Goal: Navigation & Orientation: Understand site structure

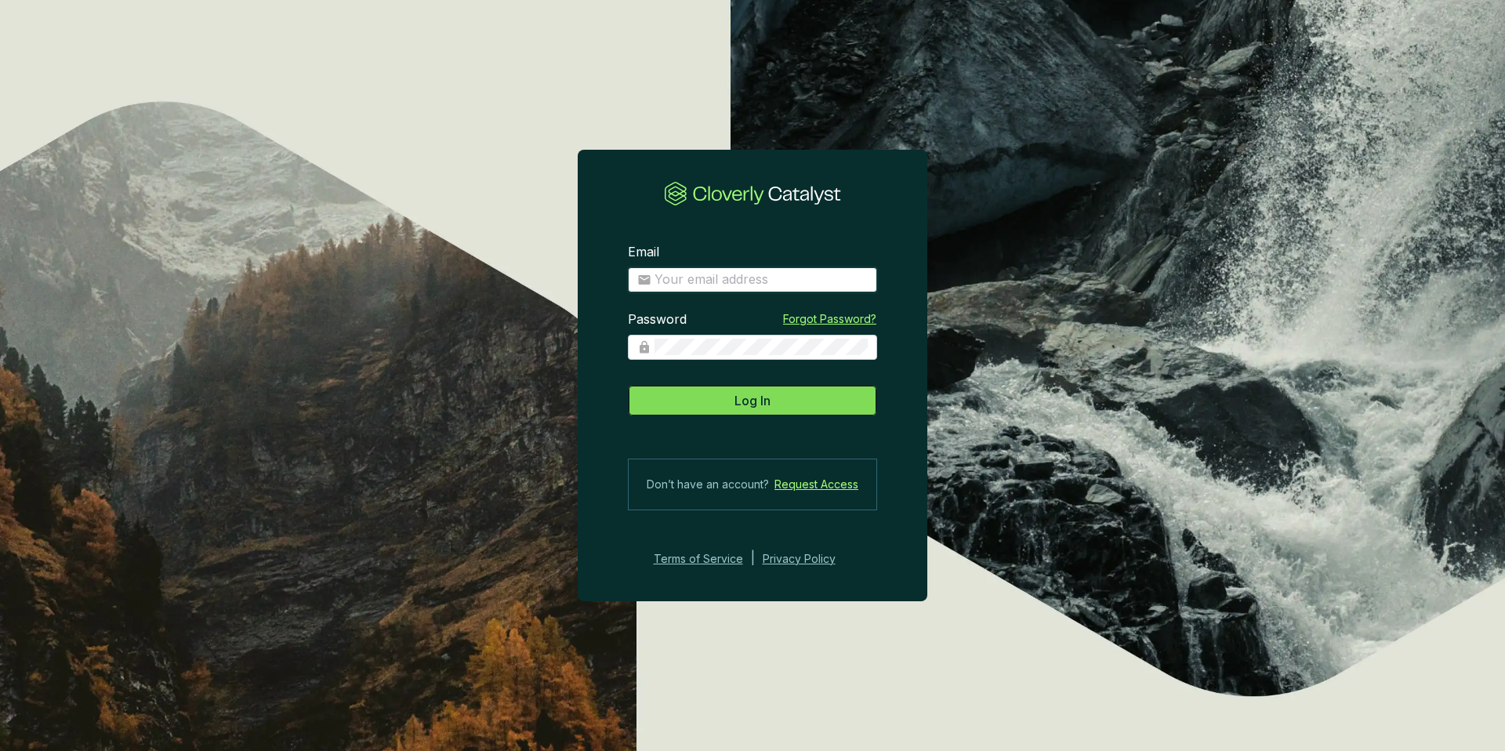
type input "[PERSON_NAME][EMAIL_ADDRESS][DOMAIN_NAME]"
click at [741, 402] on span "Log In" at bounding box center [753, 400] width 36 height 19
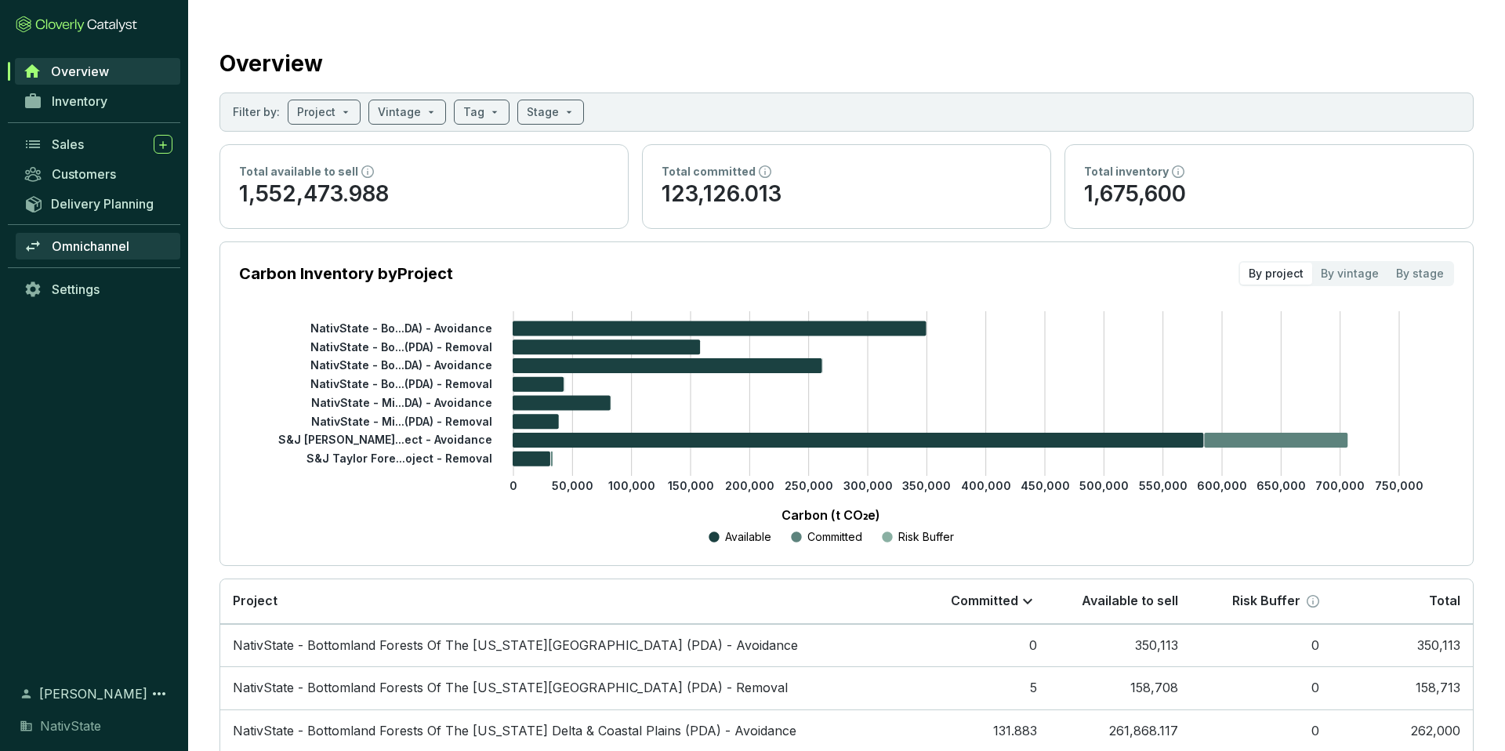
click at [74, 250] on span "Omnichannel" at bounding box center [91, 246] width 78 height 16
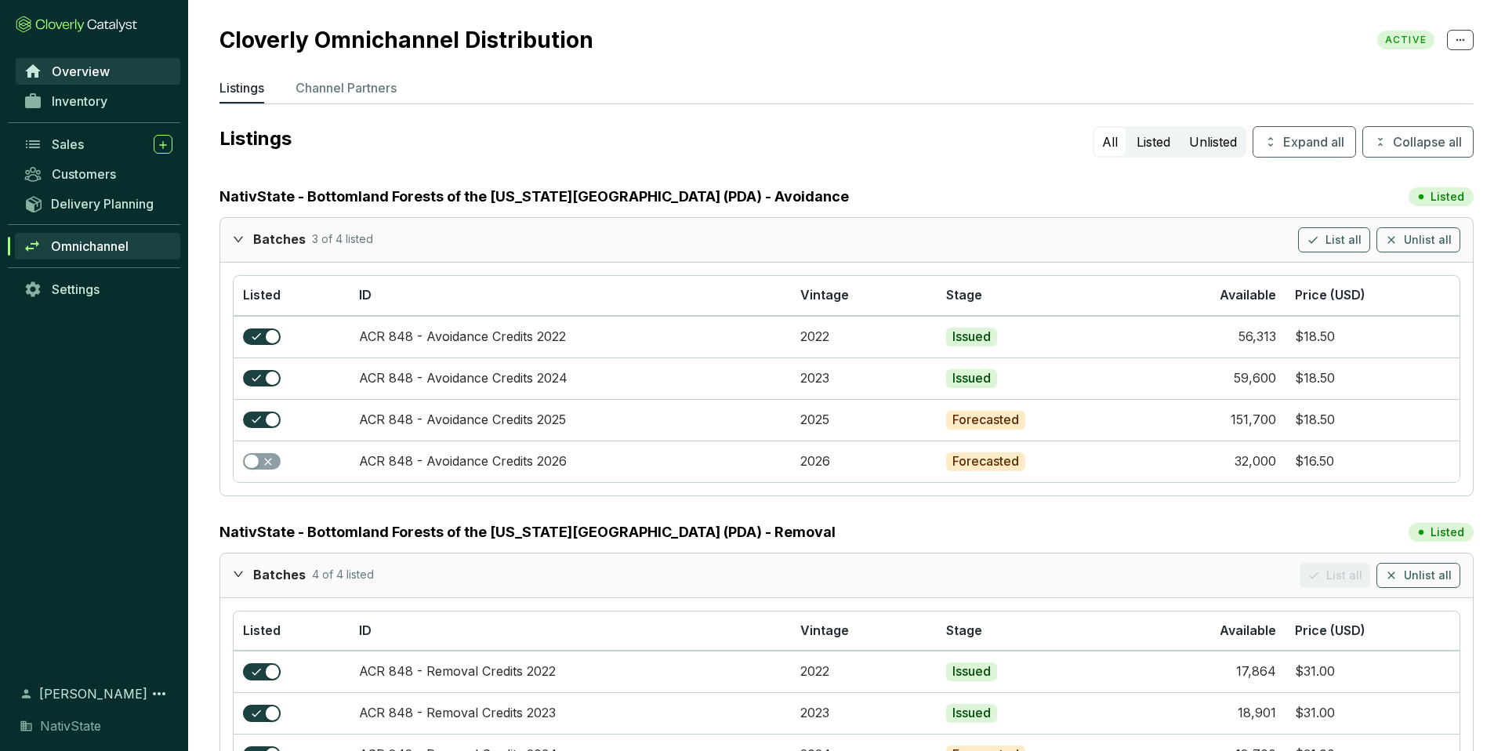
click at [87, 71] on span "Overview" at bounding box center [81, 72] width 58 height 16
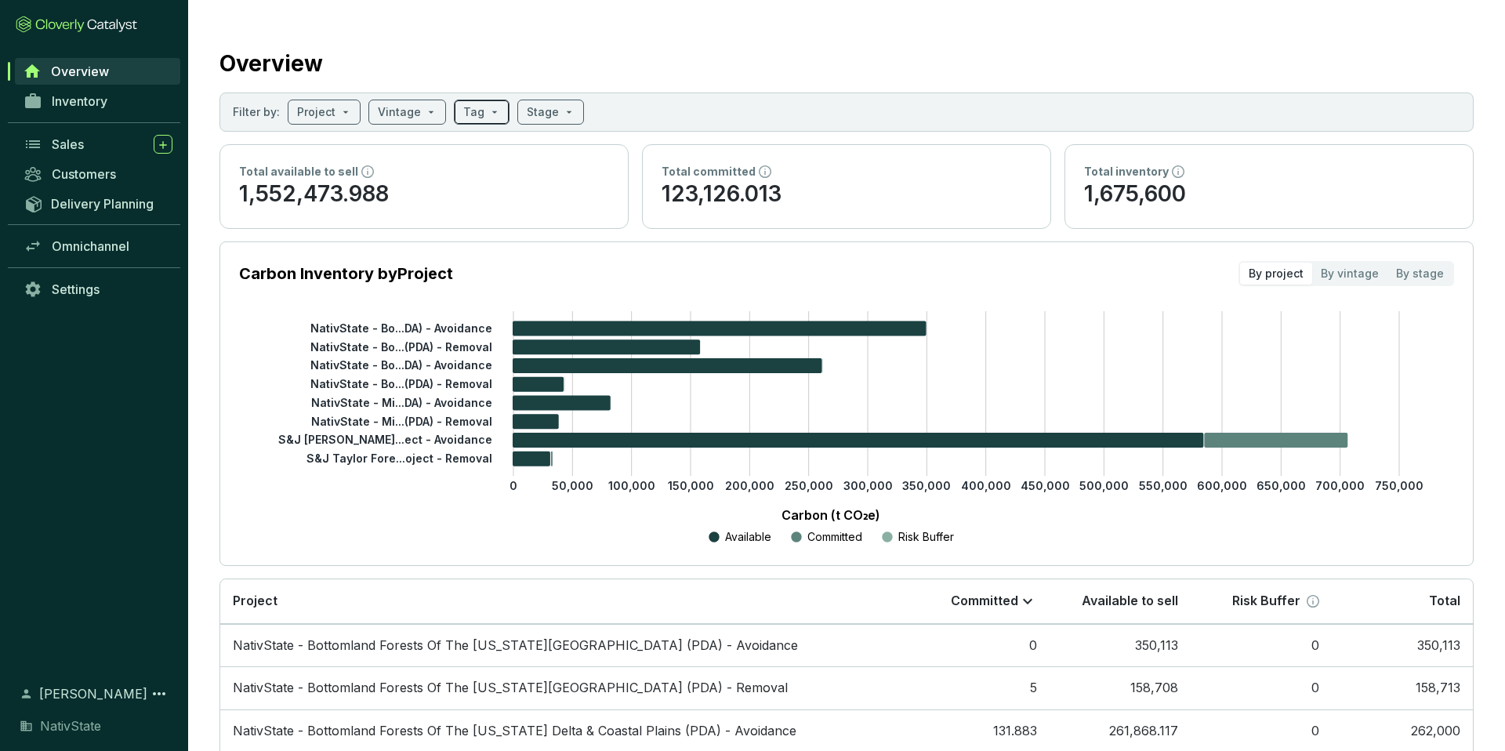
click at [484, 115] on span at bounding box center [481, 112] width 37 height 24
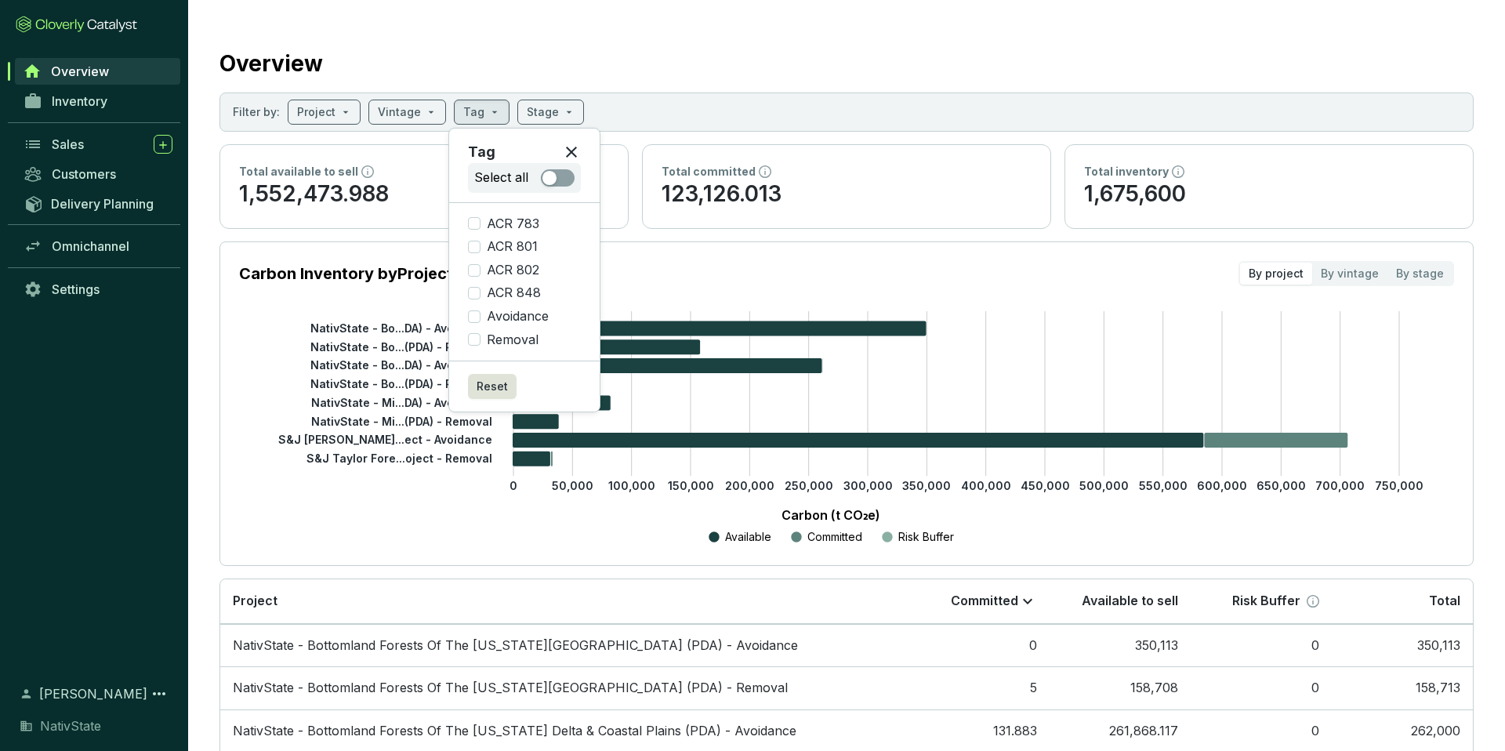
click at [735, 89] on section "Overview Filter by: Project Vintage Tag Stage Total available to sell 1,552,473…" at bounding box center [846, 525] width 1317 height 1051
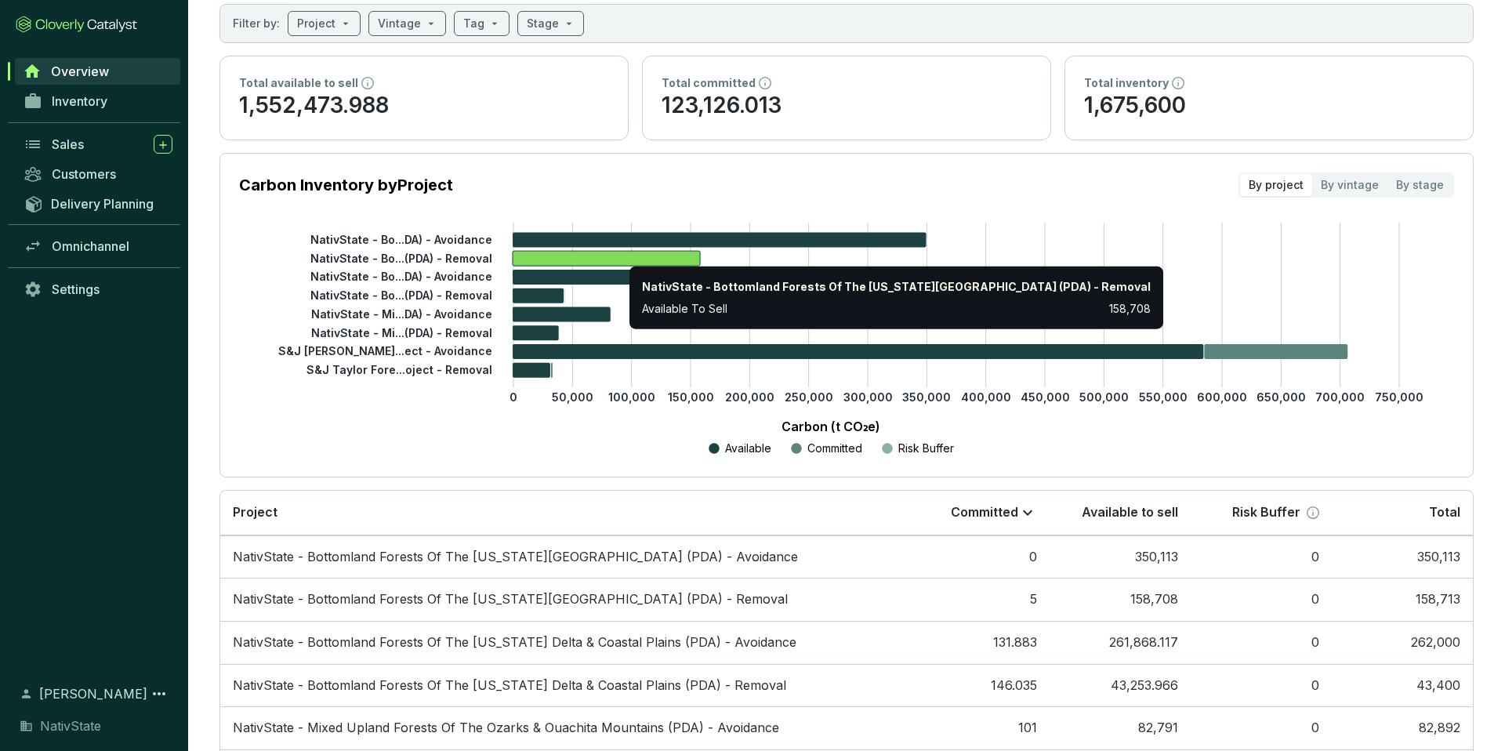
scroll to position [82, 0]
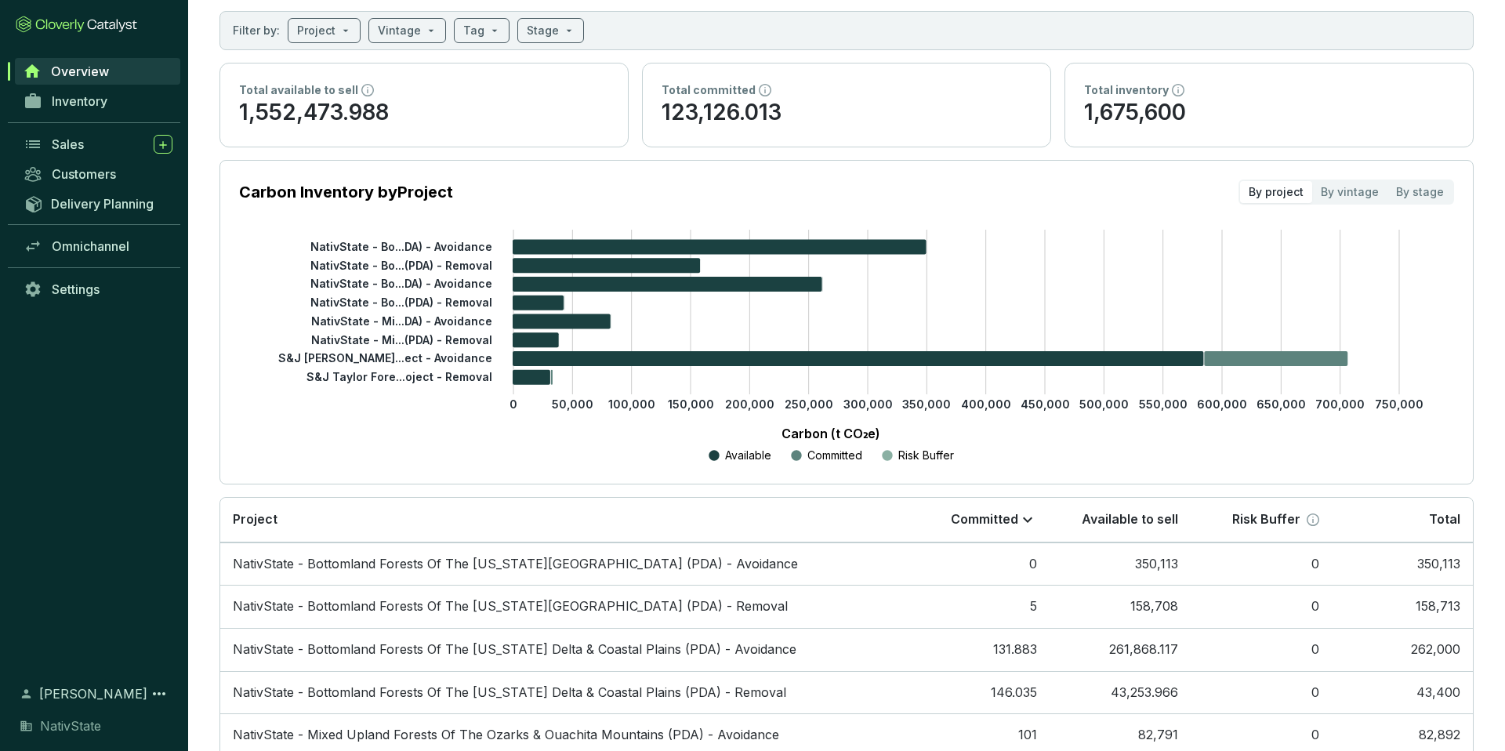
click at [604, 177] on section "Carbon Inventory by Project By project By vintage By stage 0 50,000 100,000 150…" at bounding box center [847, 322] width 1254 height 325
click at [89, 86] on div "Inventory" at bounding box center [94, 101] width 188 height 30
click at [88, 96] on span "Inventory" at bounding box center [80, 101] width 56 height 16
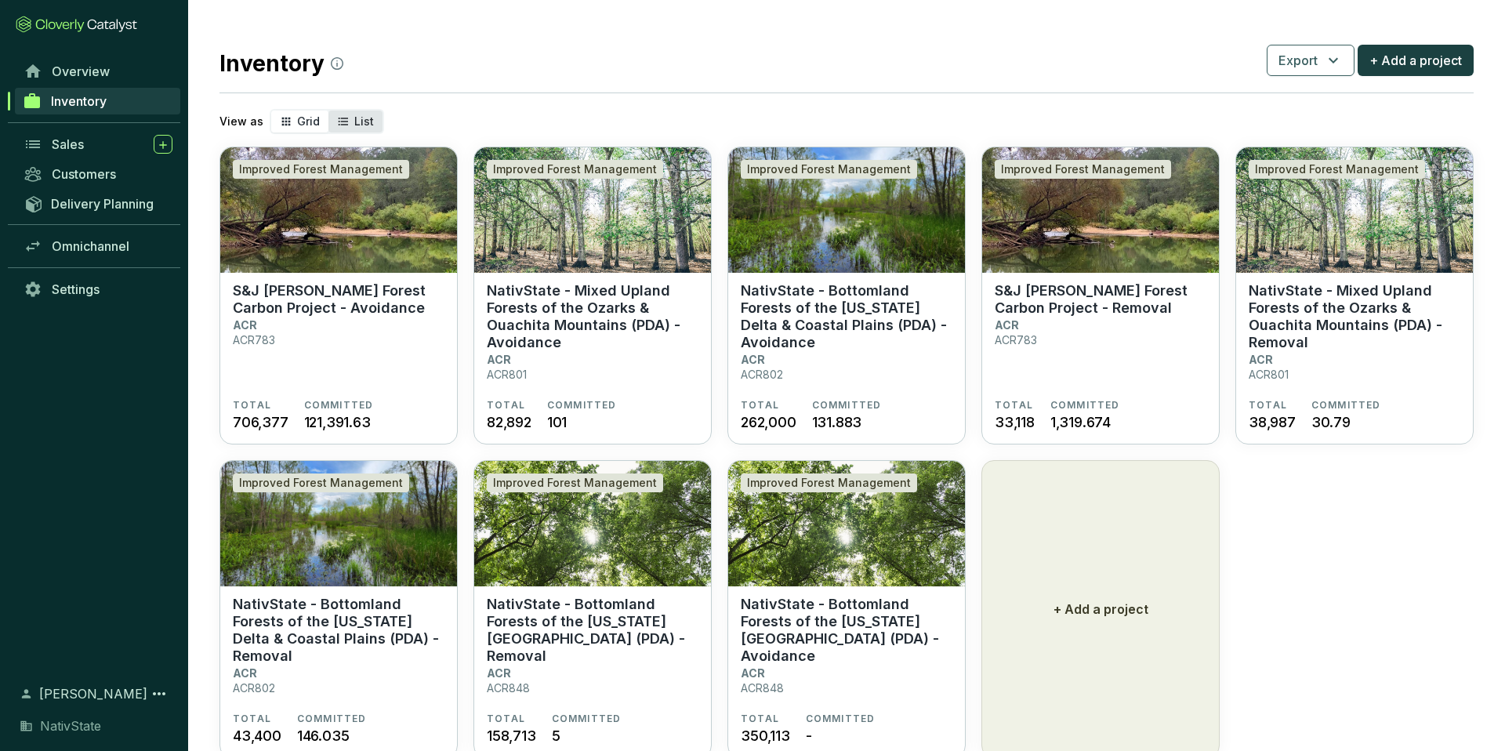
click at [354, 125] on span "List" at bounding box center [364, 120] width 20 height 13
click at [328, 111] on input "List" at bounding box center [328, 111] width 0 height 0
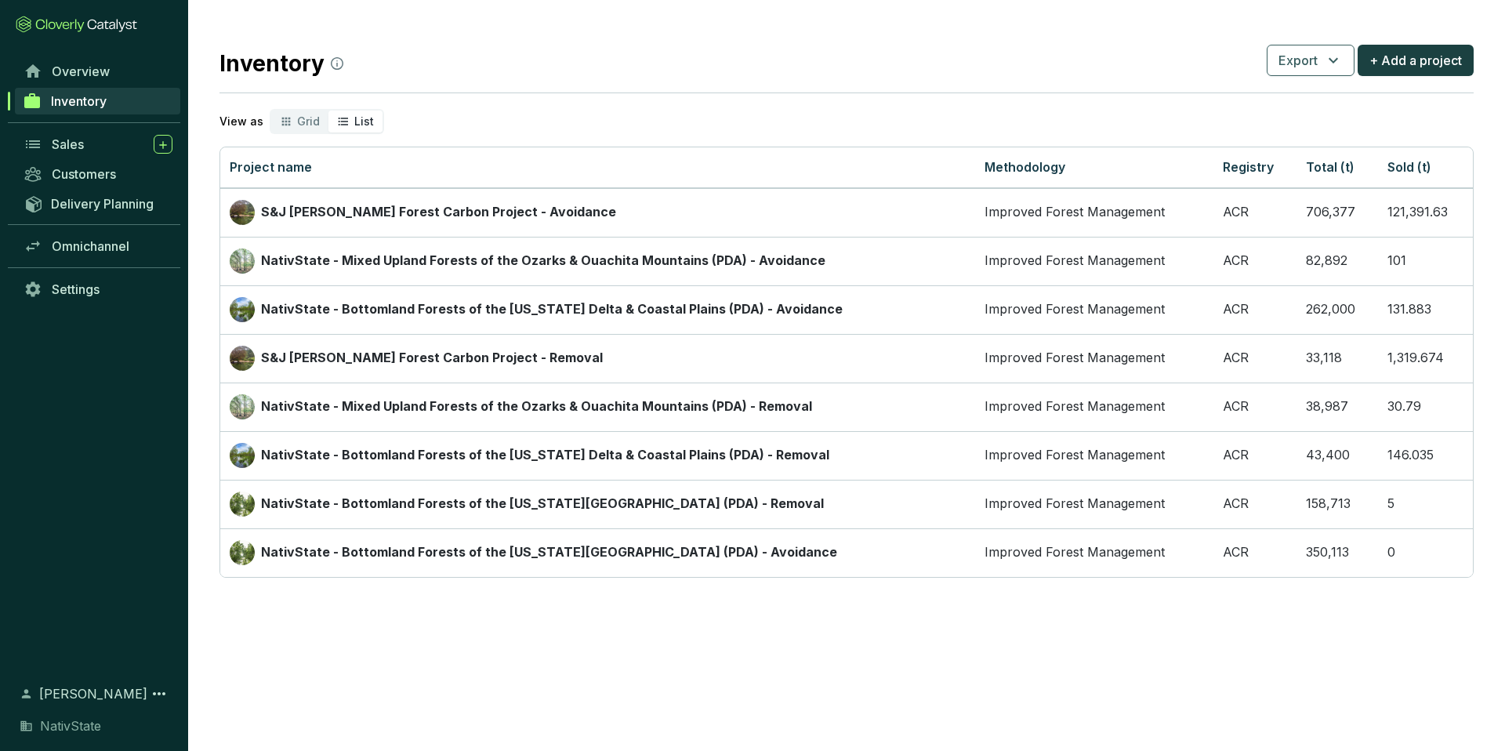
click at [89, 101] on span "Inventory" at bounding box center [79, 101] width 56 height 16
click at [95, 79] on link "Overview" at bounding box center [98, 71] width 165 height 27
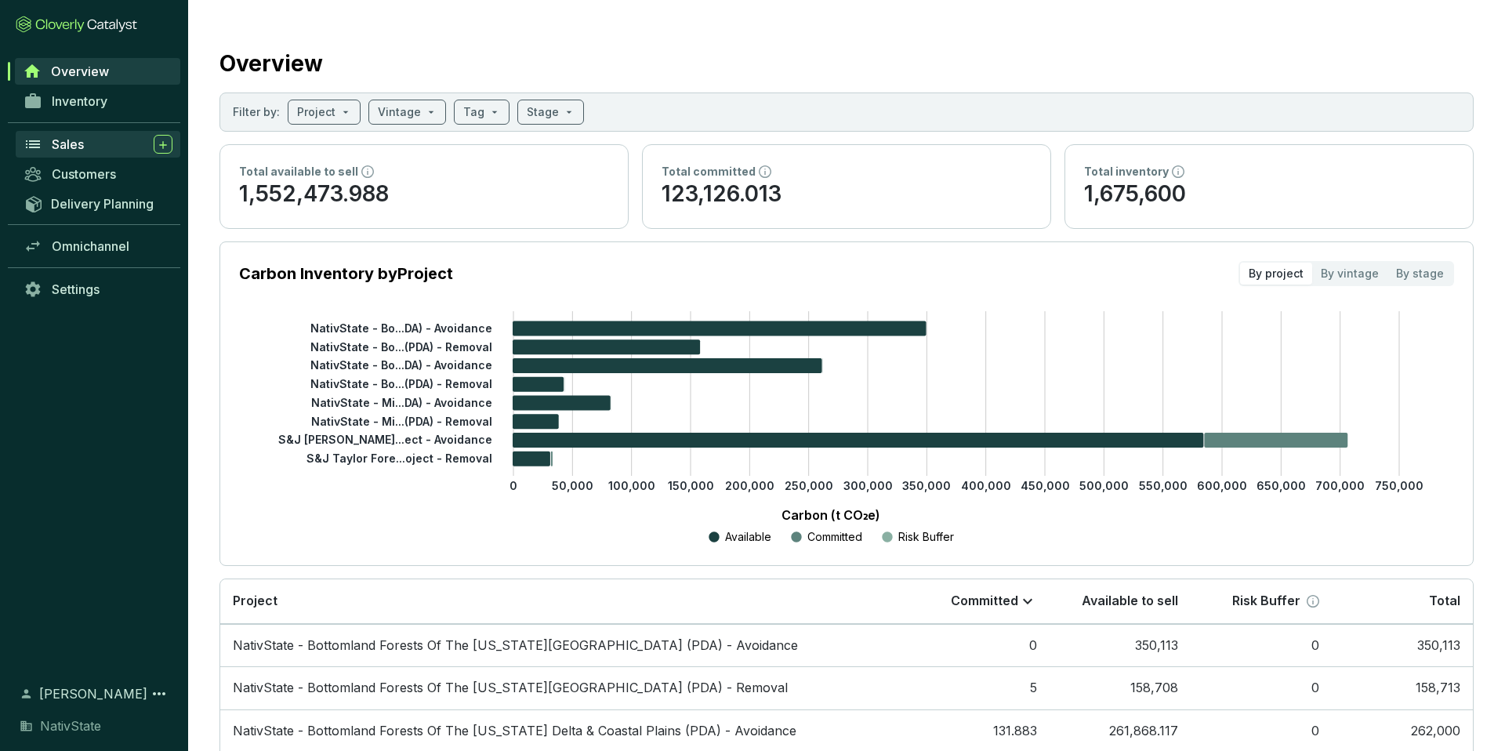
click at [102, 144] on div "Sales" at bounding box center [112, 144] width 121 height 19
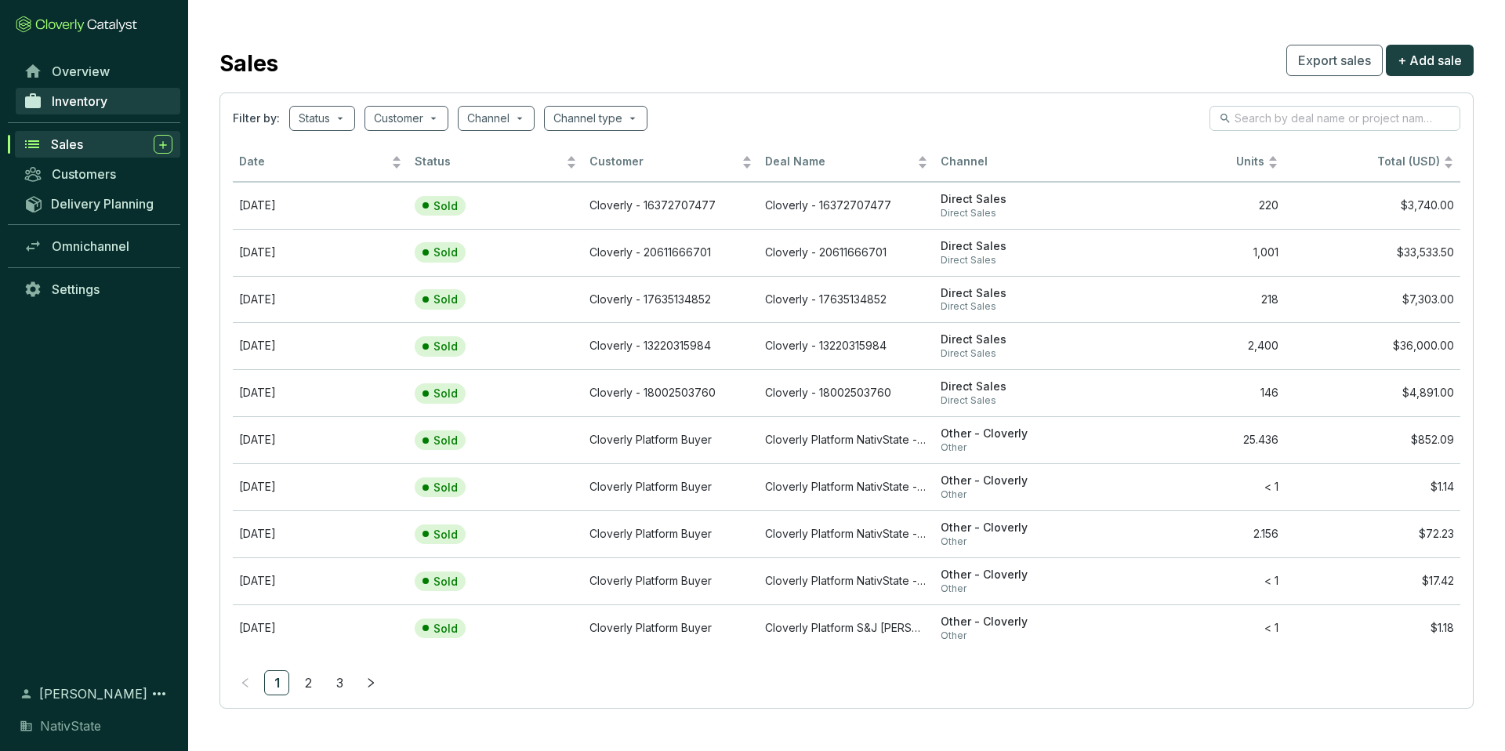
click at [129, 98] on link "Inventory" at bounding box center [98, 101] width 165 height 27
